Goal: Information Seeking & Learning: Learn about a topic

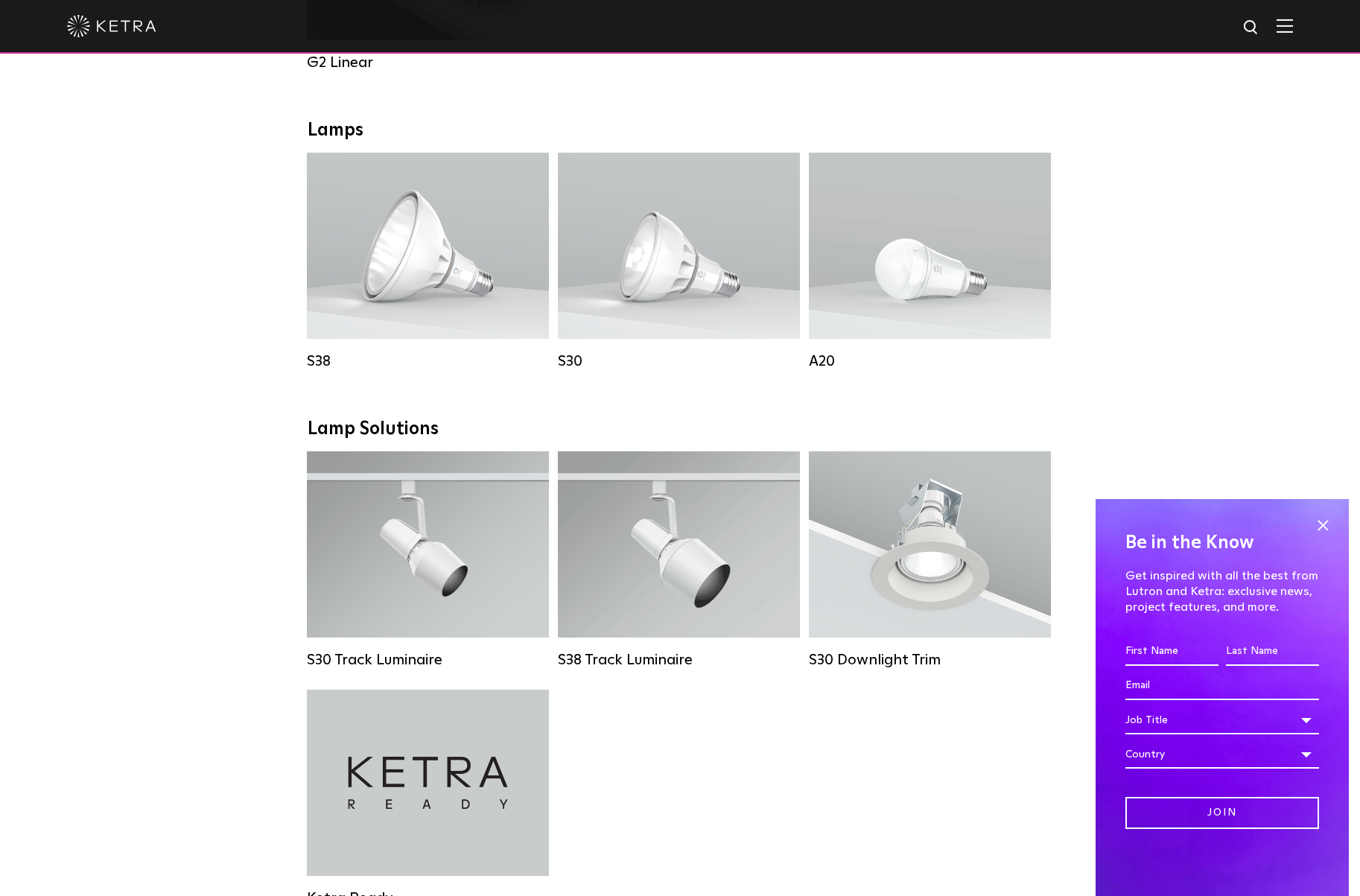
scroll to position [1001, 0]
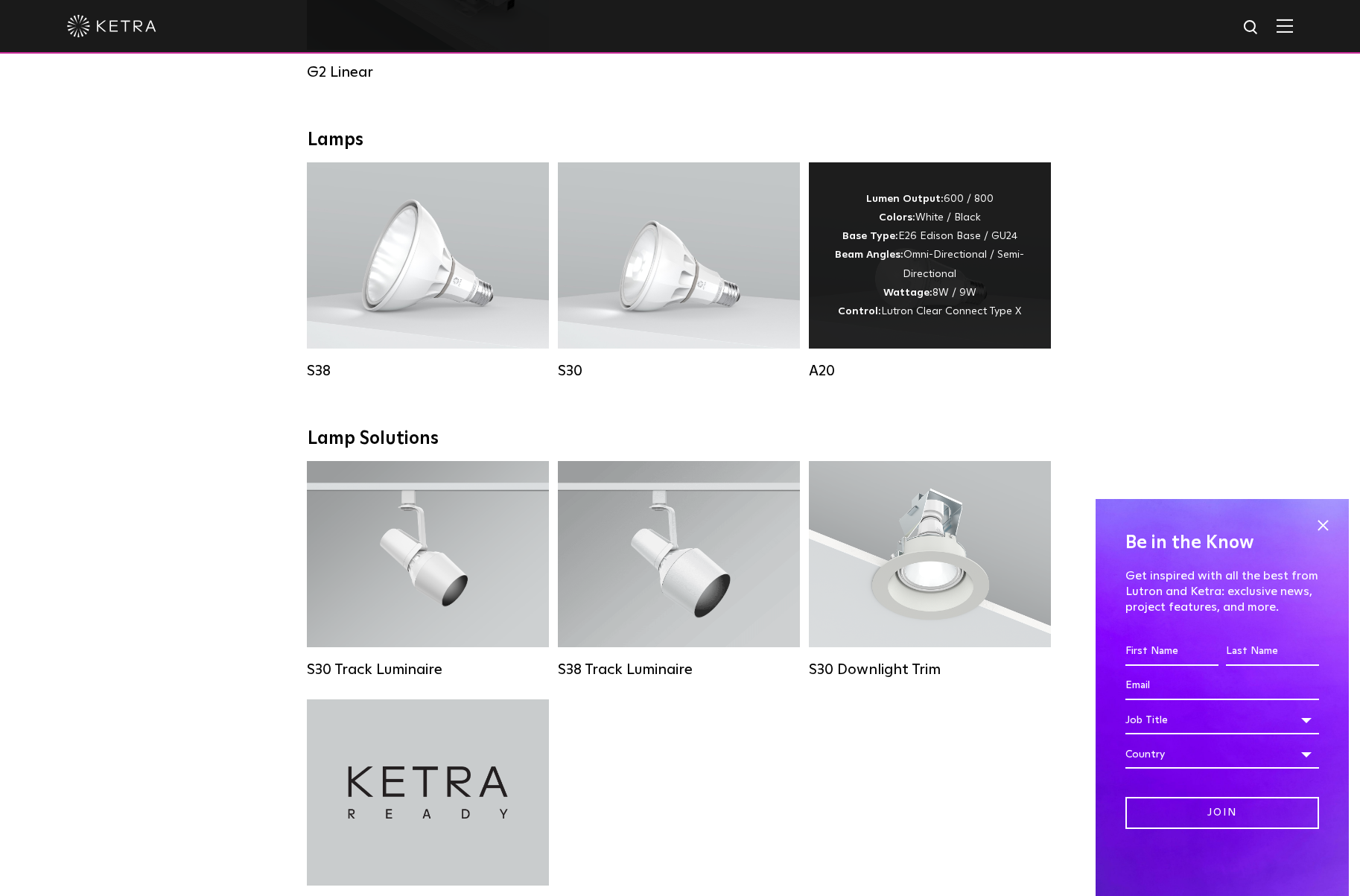
click at [864, 302] on div "Lumen Output: 600 / 800 Colors: White / Black Base Type: E26 Edison Base / GU24…" at bounding box center [929, 255] width 198 height 131
